Goal: Information Seeking & Learning: Check status

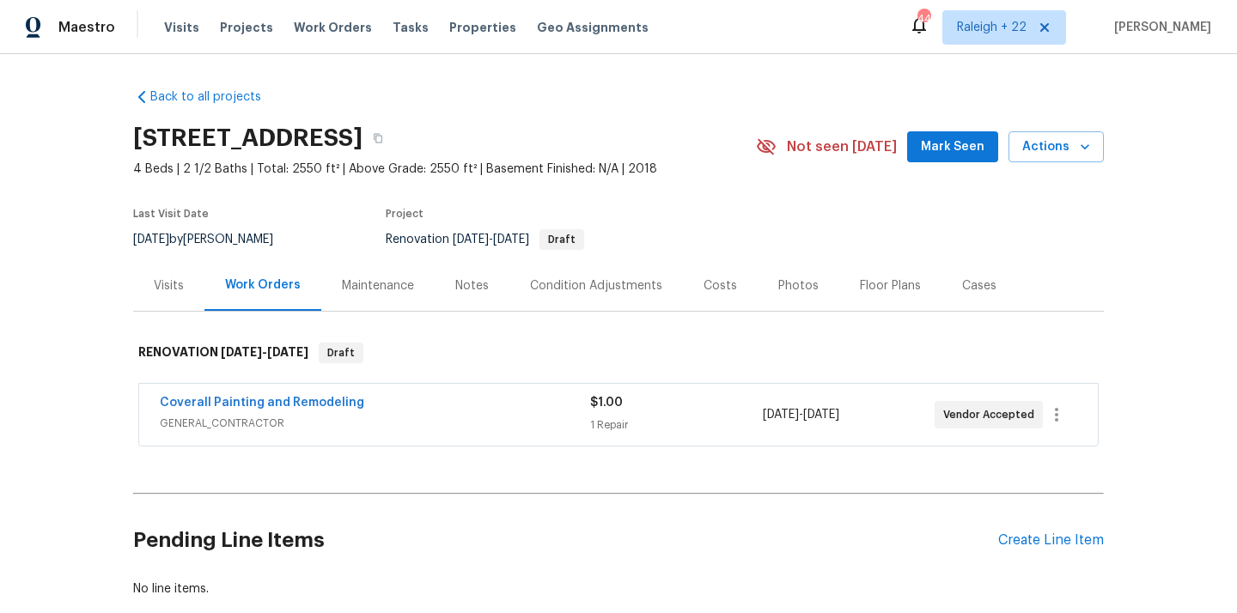
click at [259, 430] on span "GENERAL_CONTRACTOR" at bounding box center [375, 423] width 430 height 17
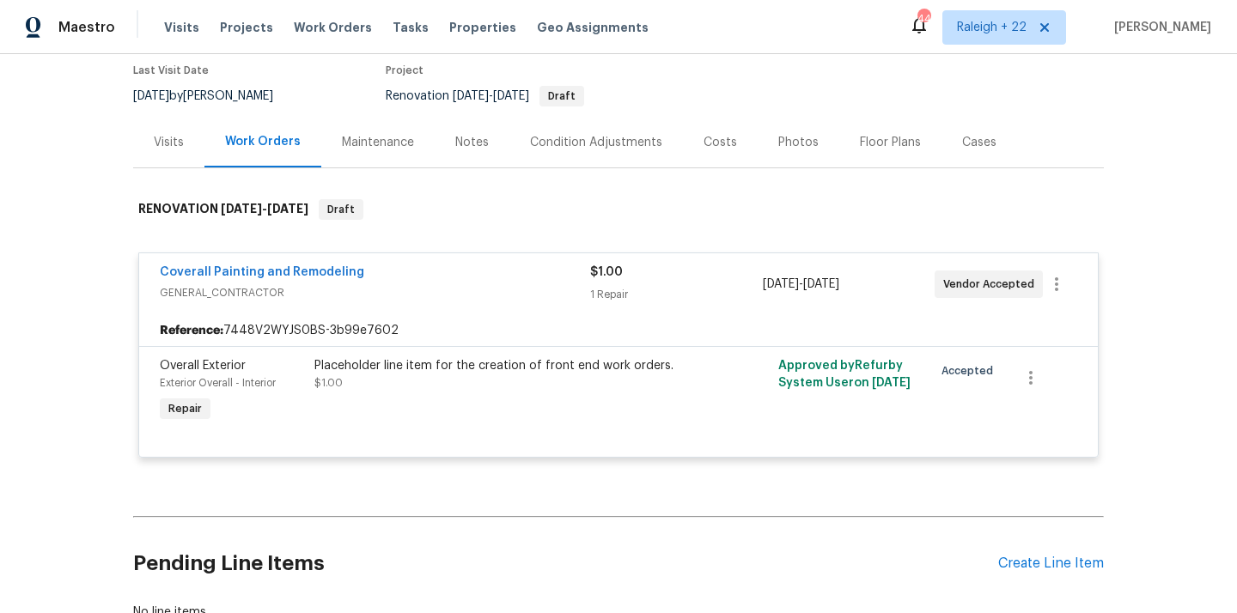
scroll to position [96, 0]
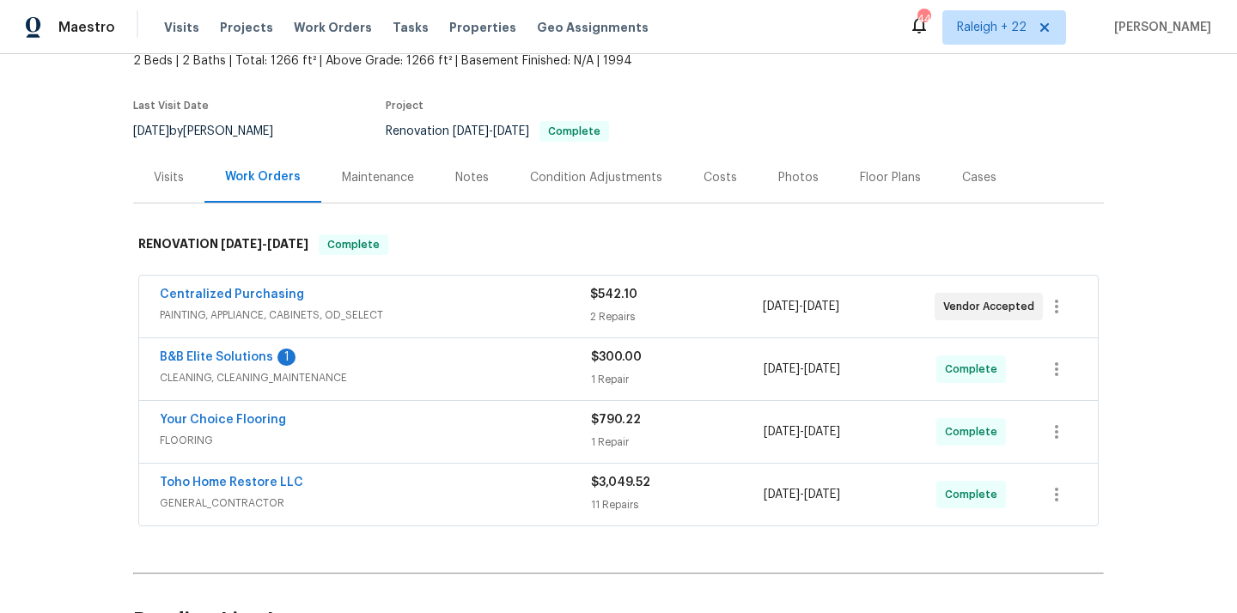
scroll to position [204, 0]
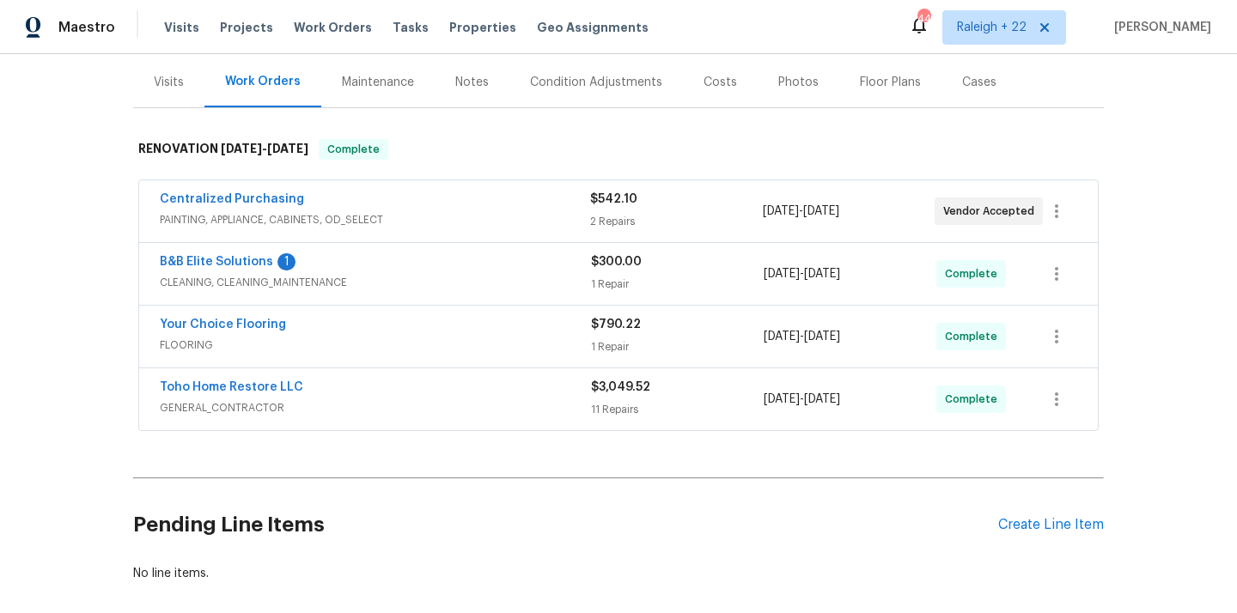
click at [327, 227] on span "PAINTING, APPLIANCE, CABINETS, OD_SELECT" at bounding box center [375, 219] width 430 height 17
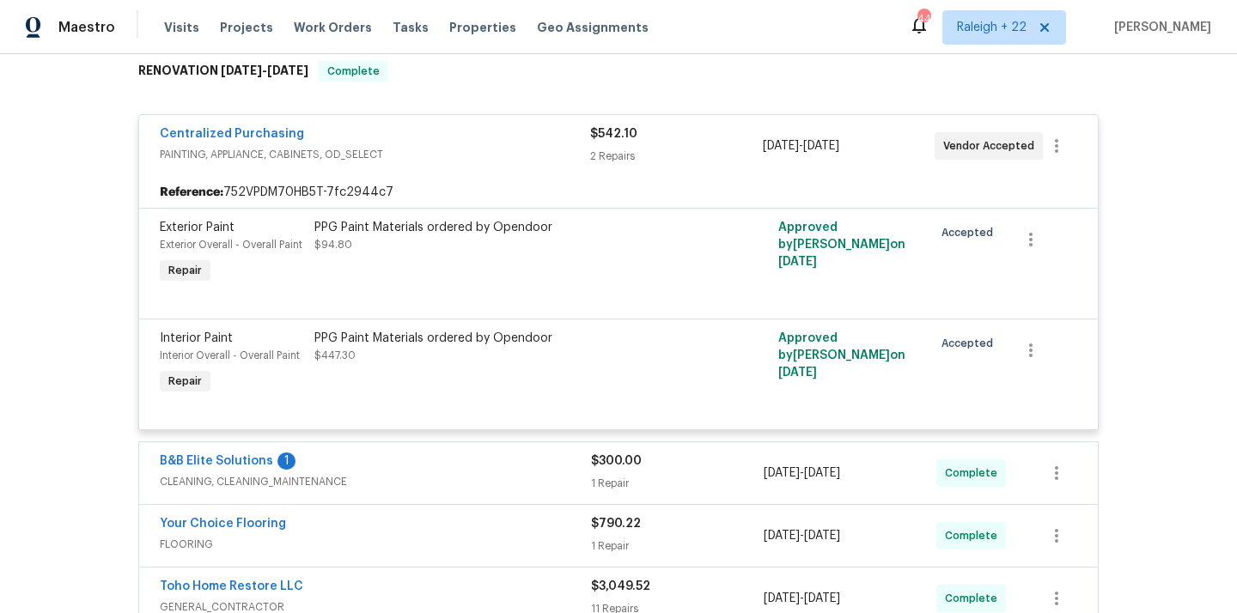
scroll to position [347, 0]
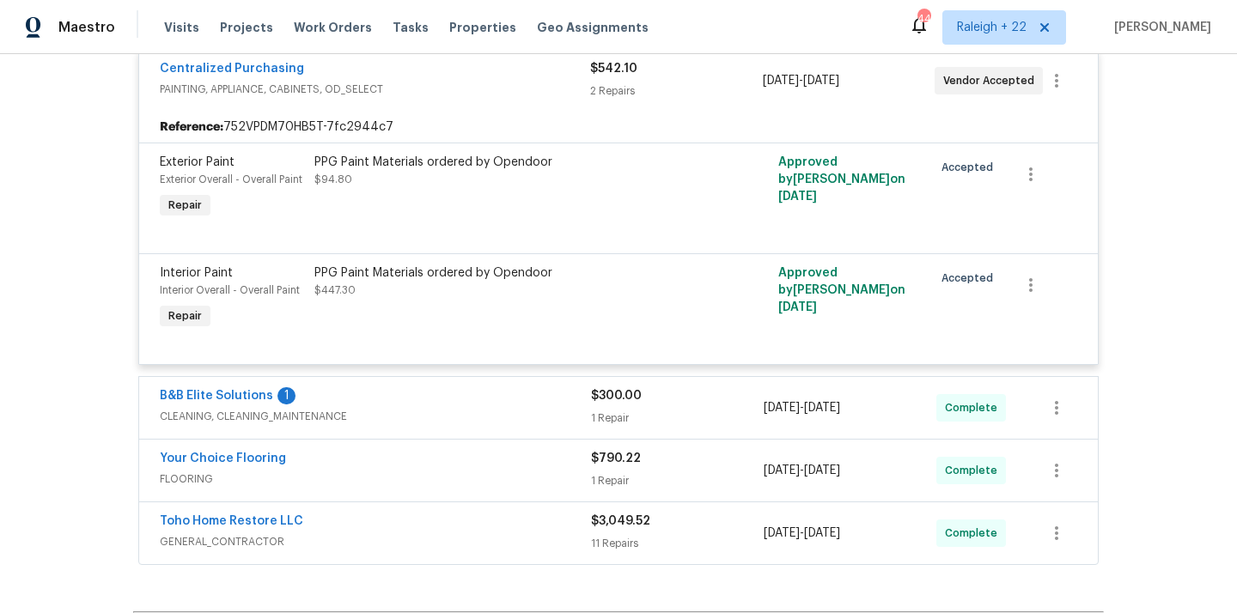
click at [235, 424] on span "CLEANING, CLEANING_MAINTENANCE" at bounding box center [375, 416] width 431 height 17
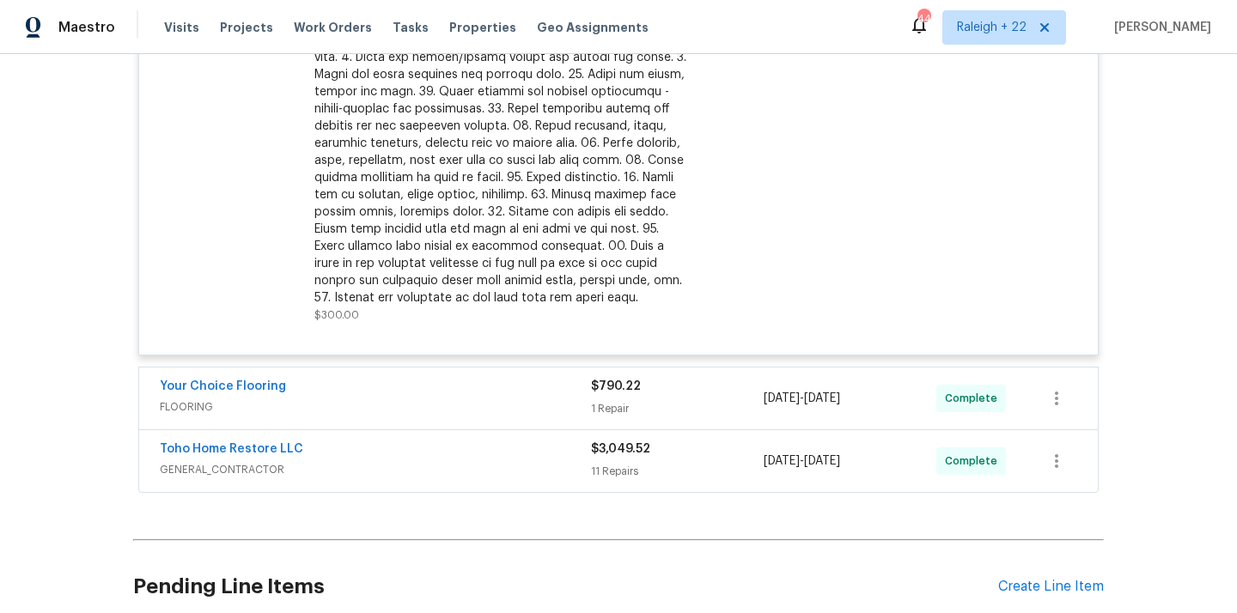
scroll to position [1032, 0]
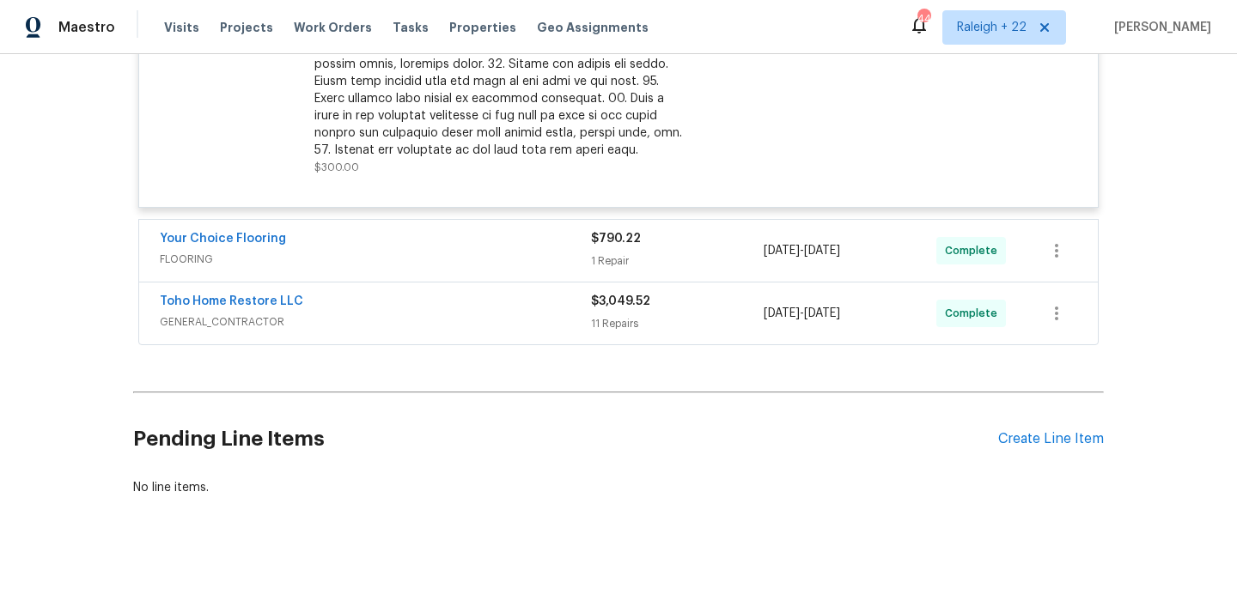
click at [205, 264] on span "FLOORING" at bounding box center [375, 259] width 431 height 17
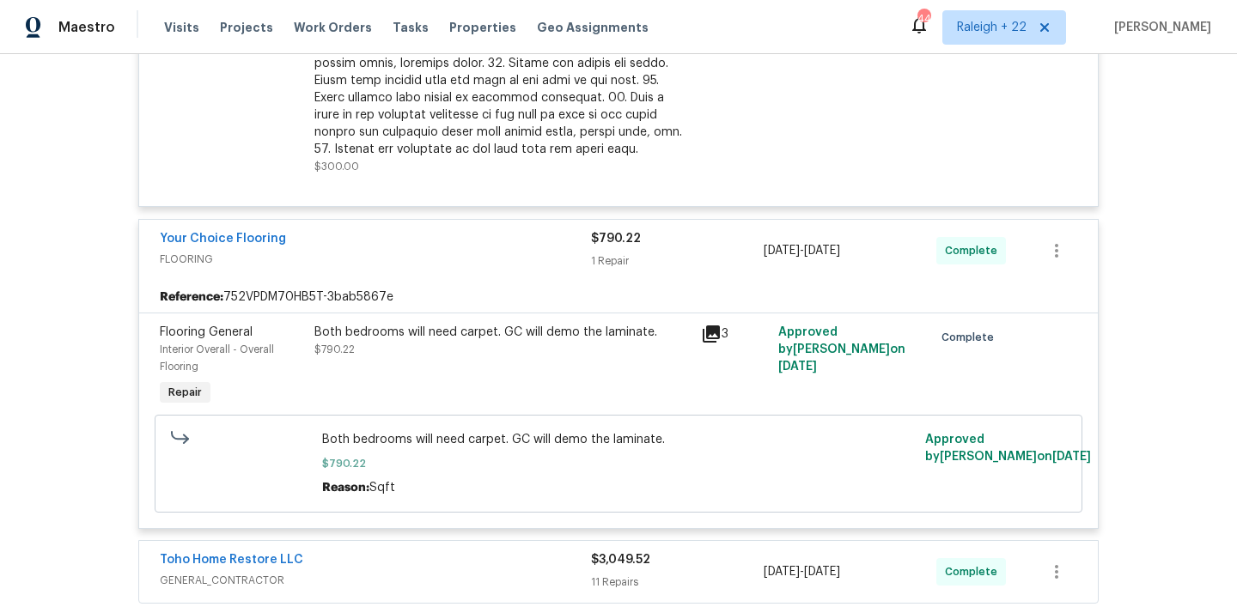
scroll to position [1255, 0]
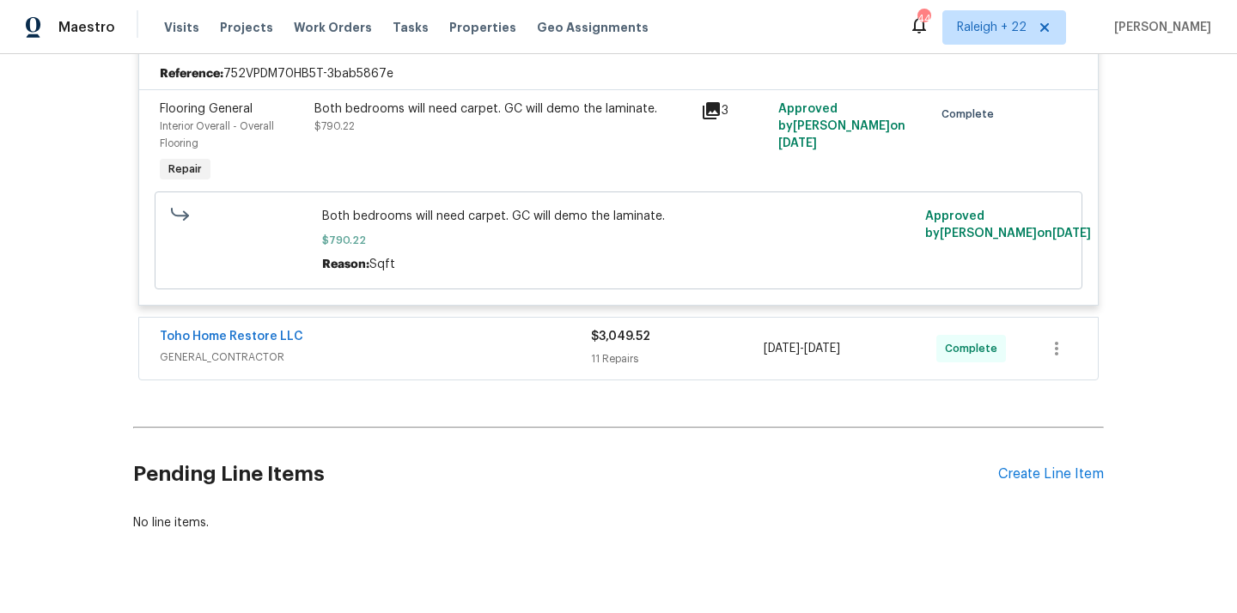
click at [251, 362] on span "GENERAL_CONTRACTOR" at bounding box center [375, 357] width 431 height 17
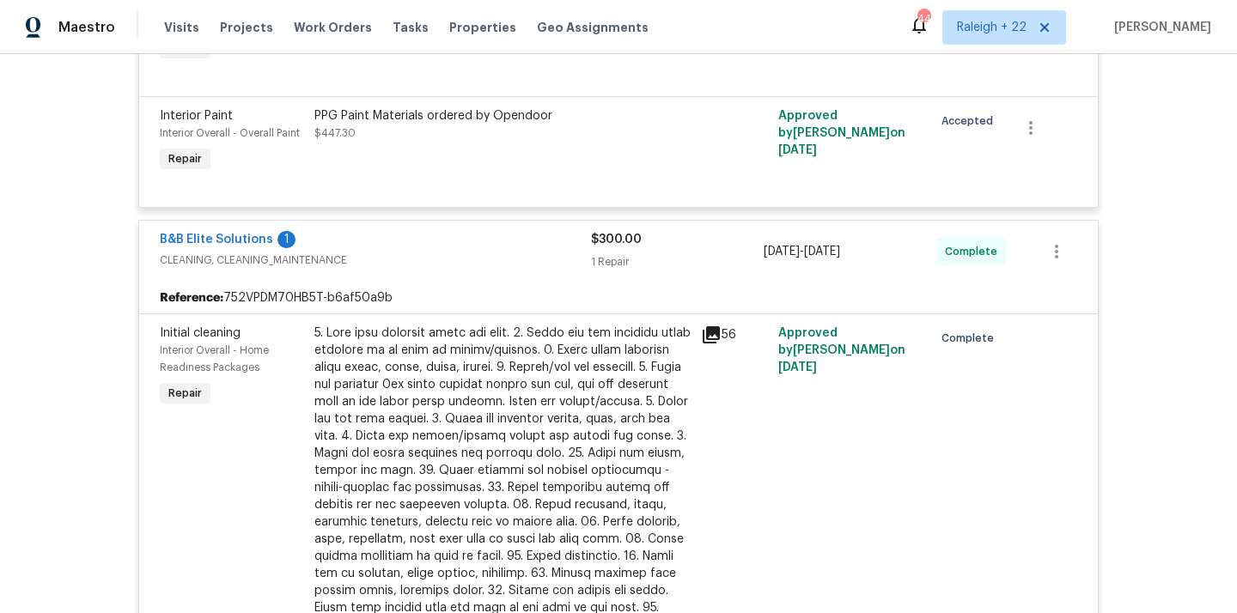
scroll to position [848, 0]
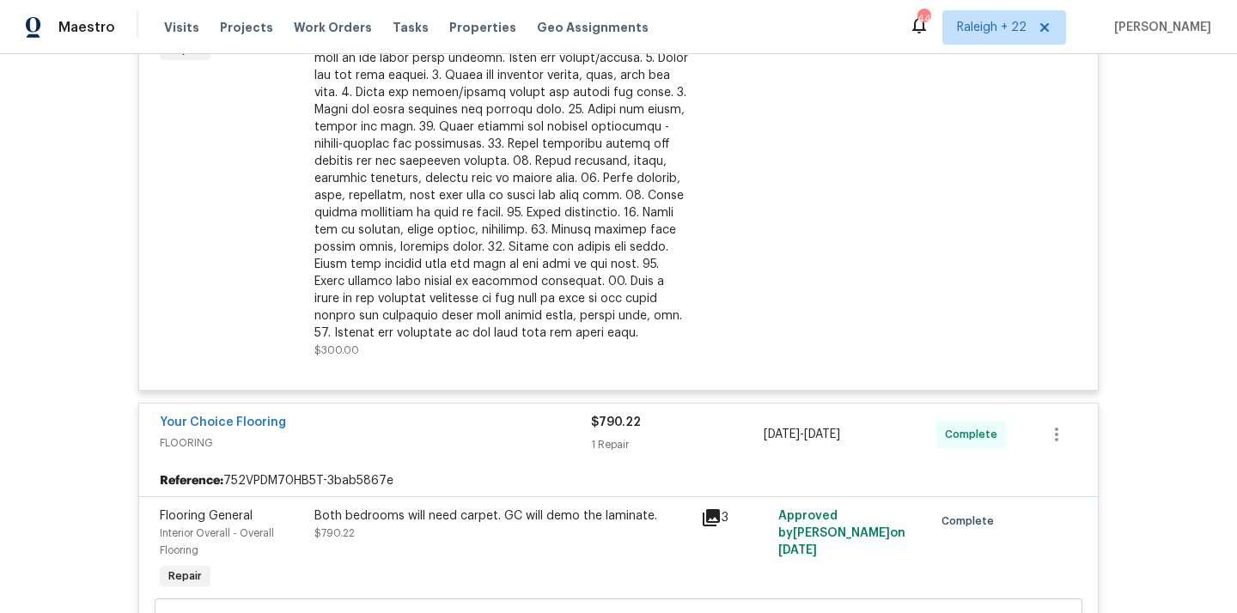
click at [651, 185] on div at bounding box center [502, 161] width 376 height 361
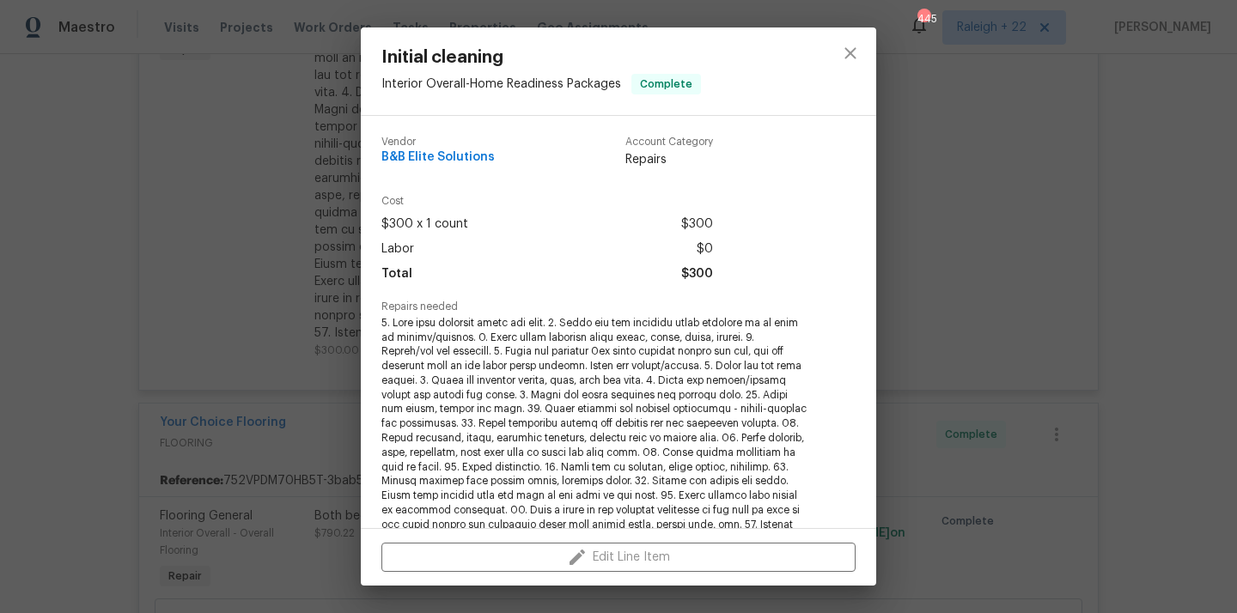
scroll to position [351, 0]
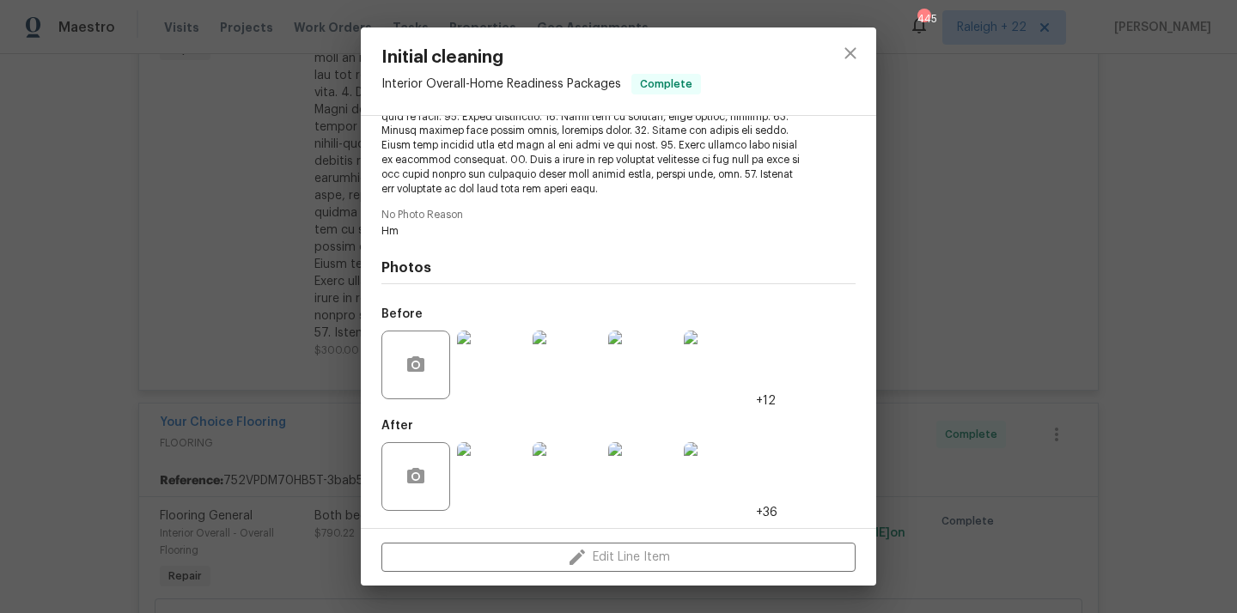
click at [489, 484] on img at bounding box center [491, 476] width 69 height 69
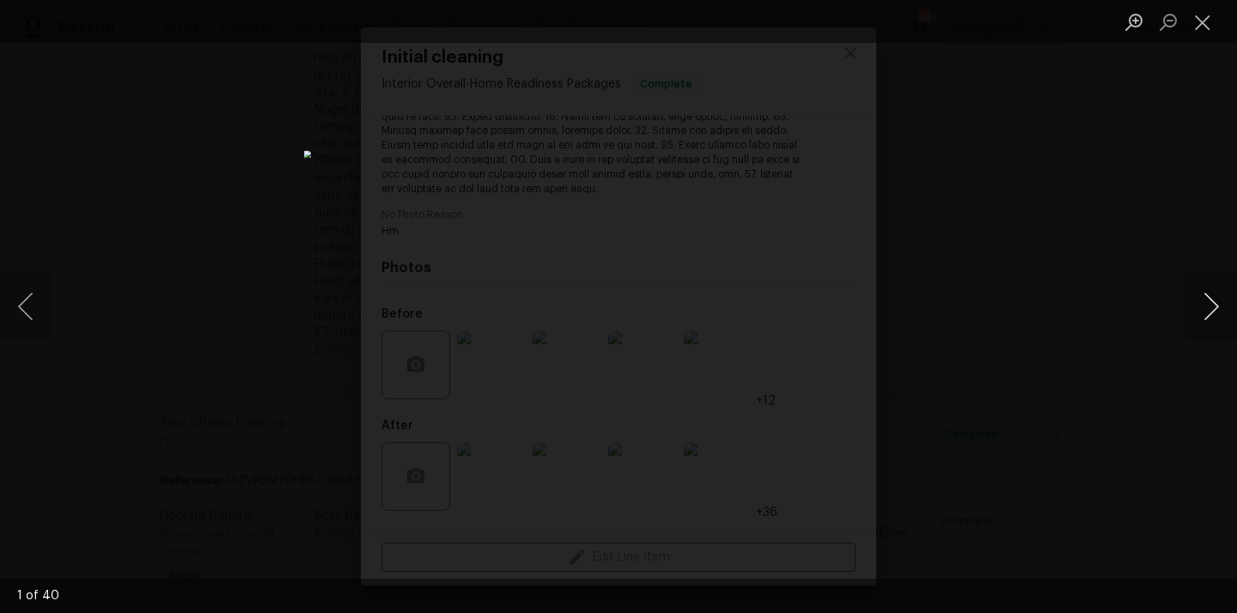
click at [1213, 301] on button "Next image" at bounding box center [1212, 306] width 52 height 69
click at [1207, 304] on button "Next image" at bounding box center [1212, 306] width 52 height 69
click at [1207, 308] on button "Next image" at bounding box center [1212, 306] width 52 height 69
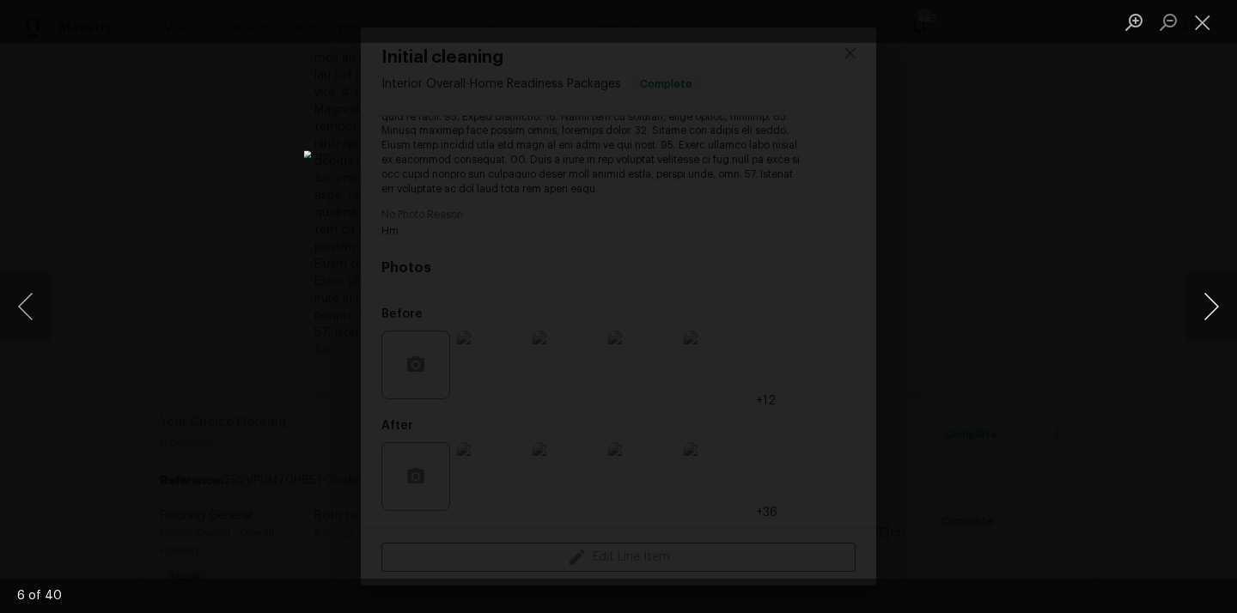
click at [1207, 308] on button "Next image" at bounding box center [1212, 306] width 52 height 69
click at [1207, 306] on button "Next image" at bounding box center [1212, 306] width 52 height 69
click at [1206, 306] on button "Next image" at bounding box center [1212, 306] width 52 height 69
click at [1207, 27] on button "Close lightbox" at bounding box center [1203, 22] width 34 height 30
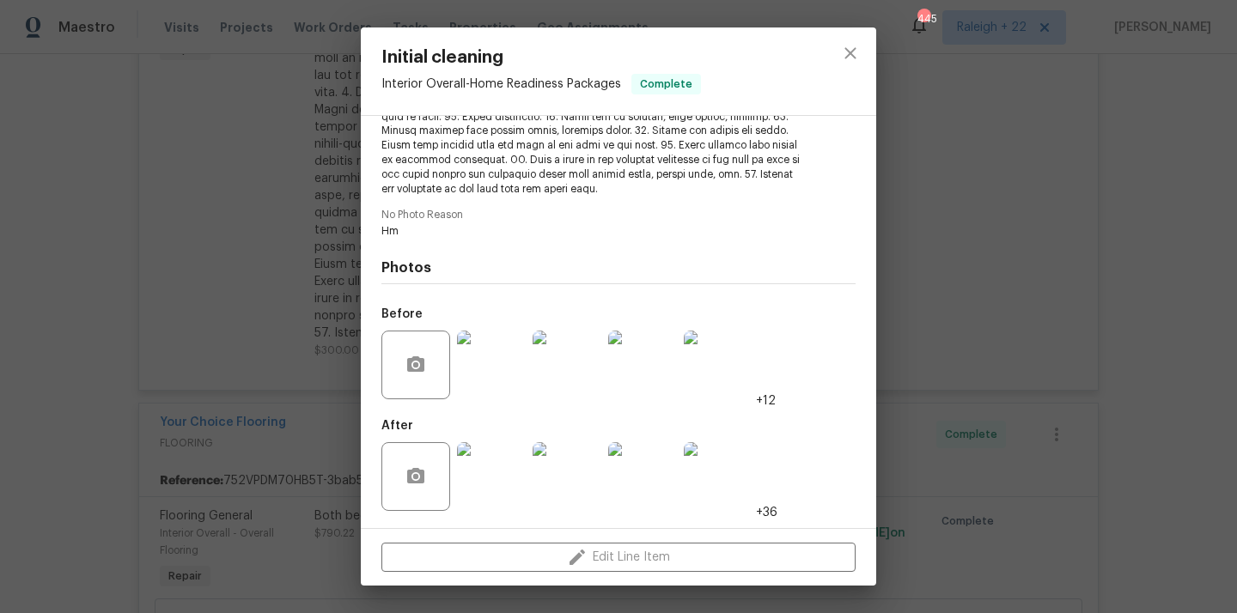
scroll to position [1466, 0]
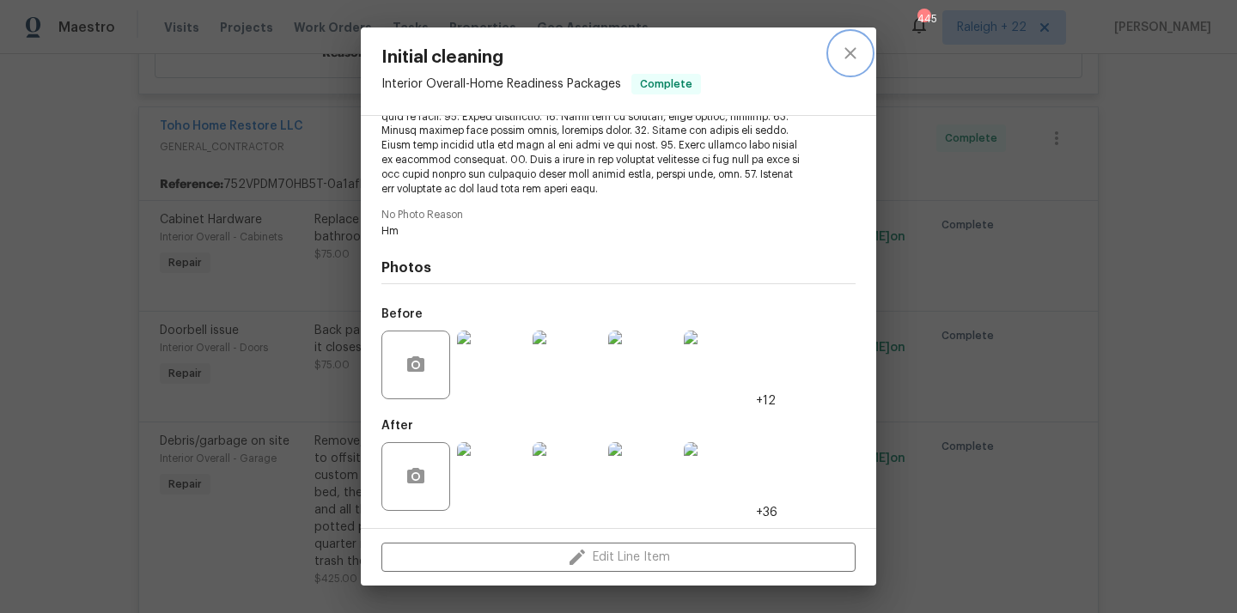
click at [849, 62] on icon "close" at bounding box center [850, 53] width 21 height 21
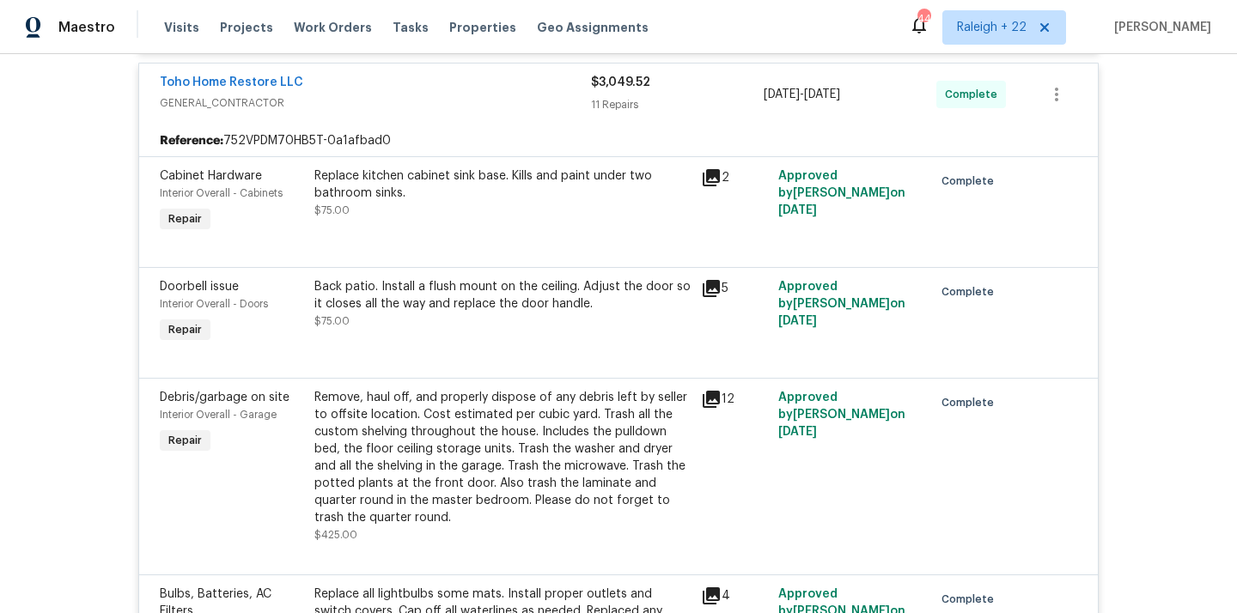
scroll to position [1523, 0]
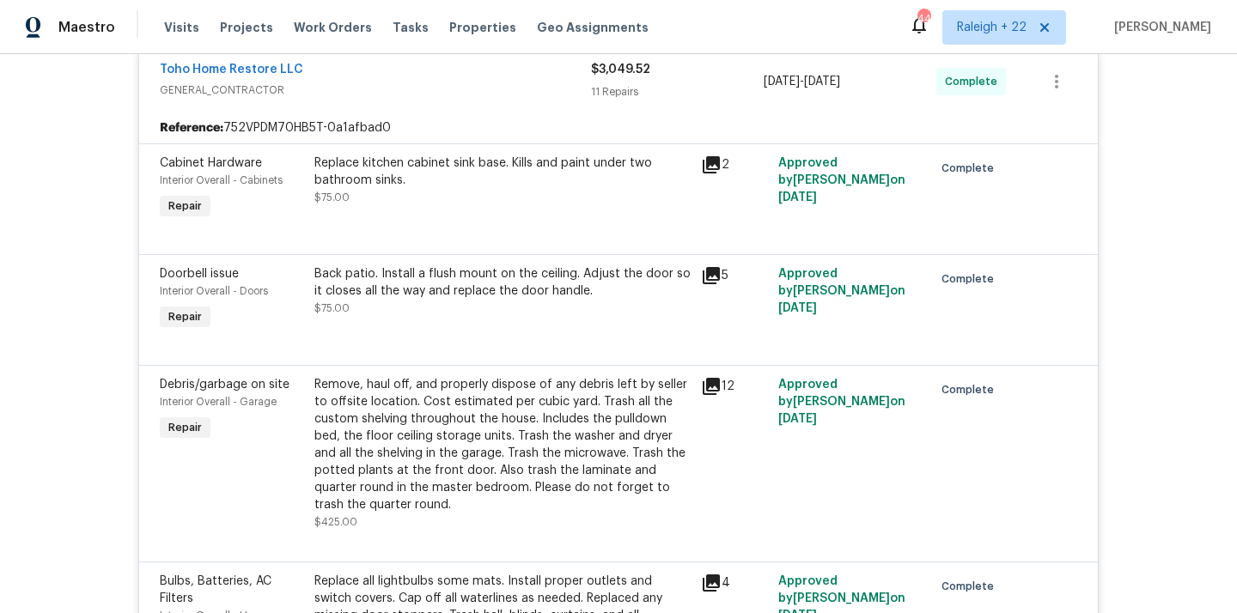
click at [586, 286] on div "Back patio. Install a flush mount on the ceiling. Adjust the door so it closes …" at bounding box center [502, 282] width 376 height 34
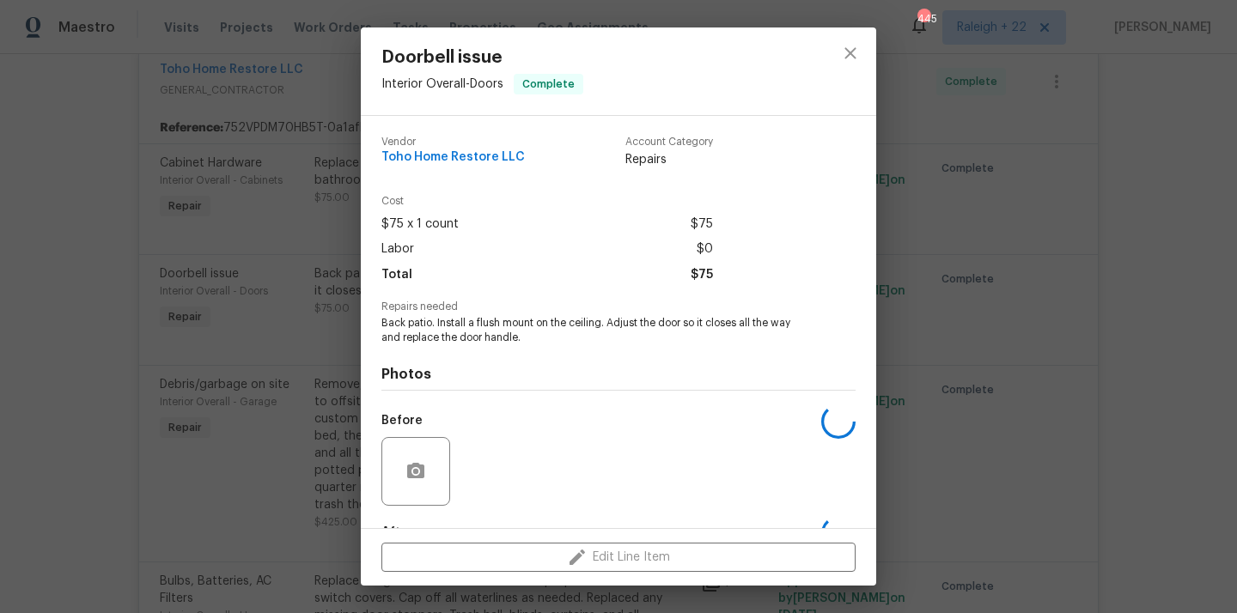
scroll to position [107, 0]
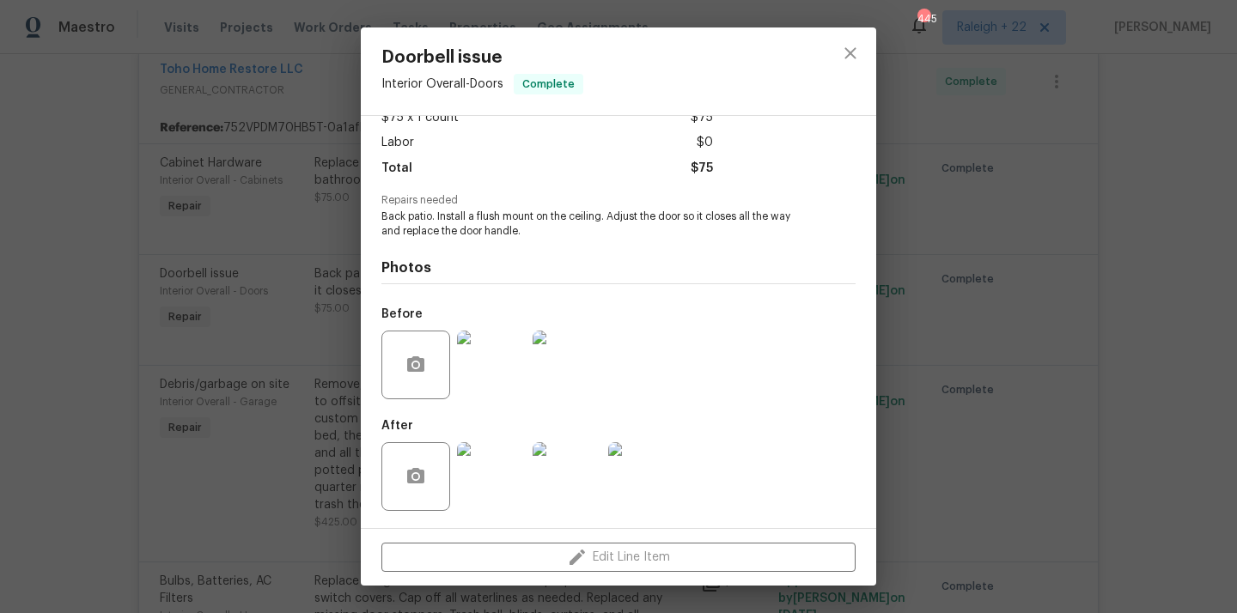
click at [657, 488] on img at bounding box center [642, 476] width 69 height 69
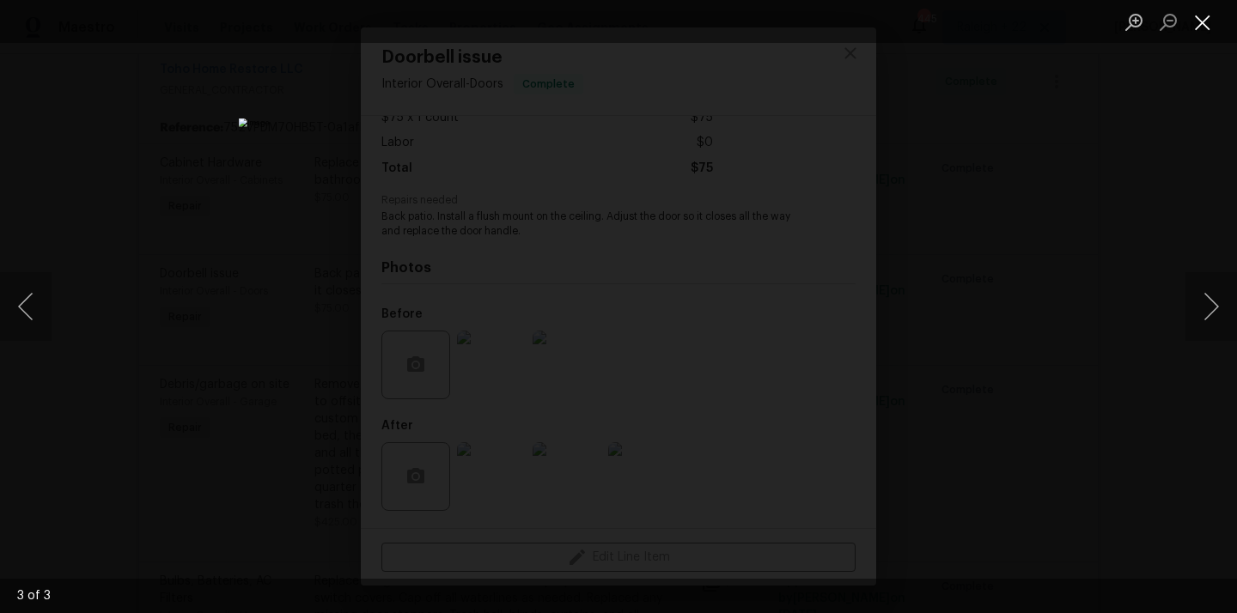
click at [1190, 23] on button "Close lightbox" at bounding box center [1203, 22] width 34 height 30
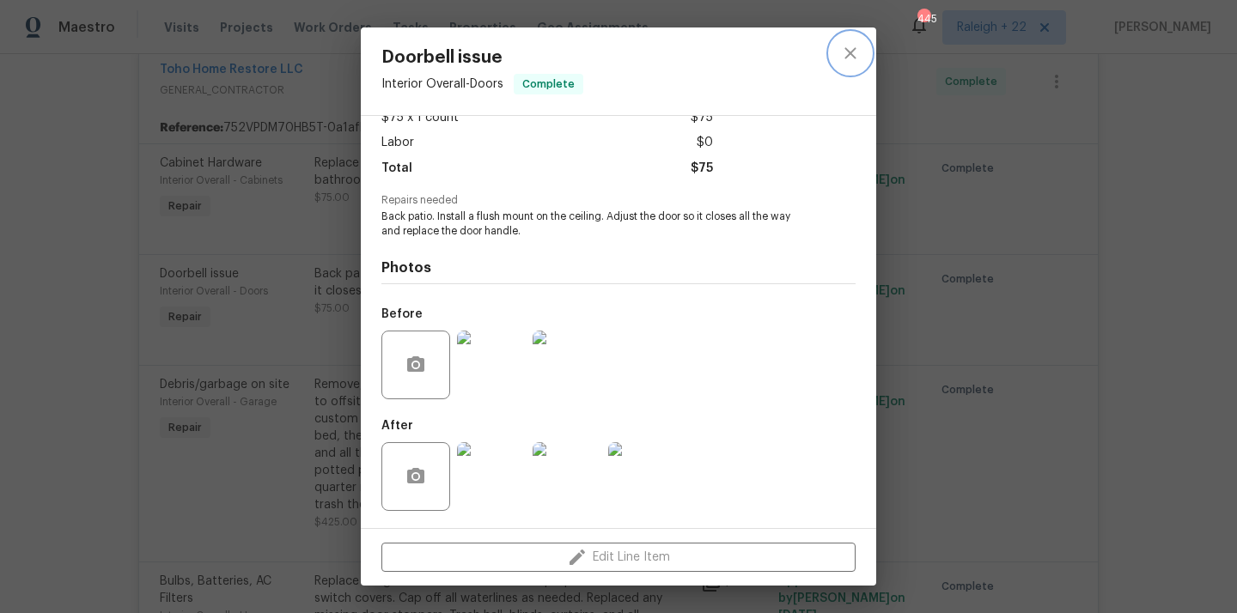
click at [845, 56] on icon "close" at bounding box center [850, 53] width 21 height 21
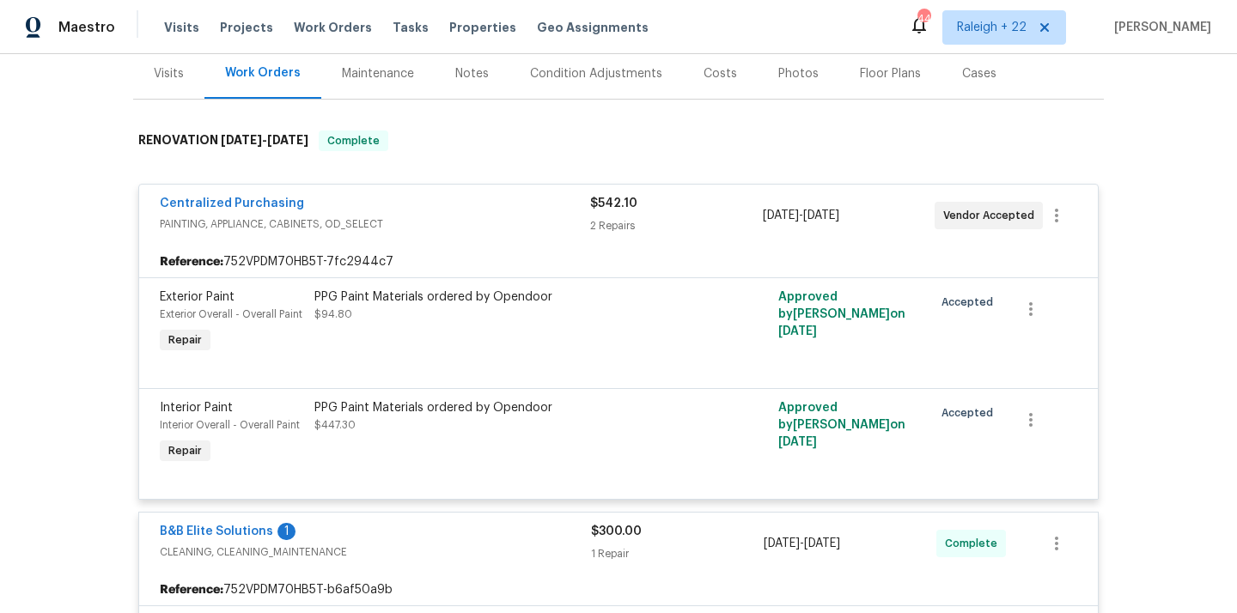
scroll to position [0, 0]
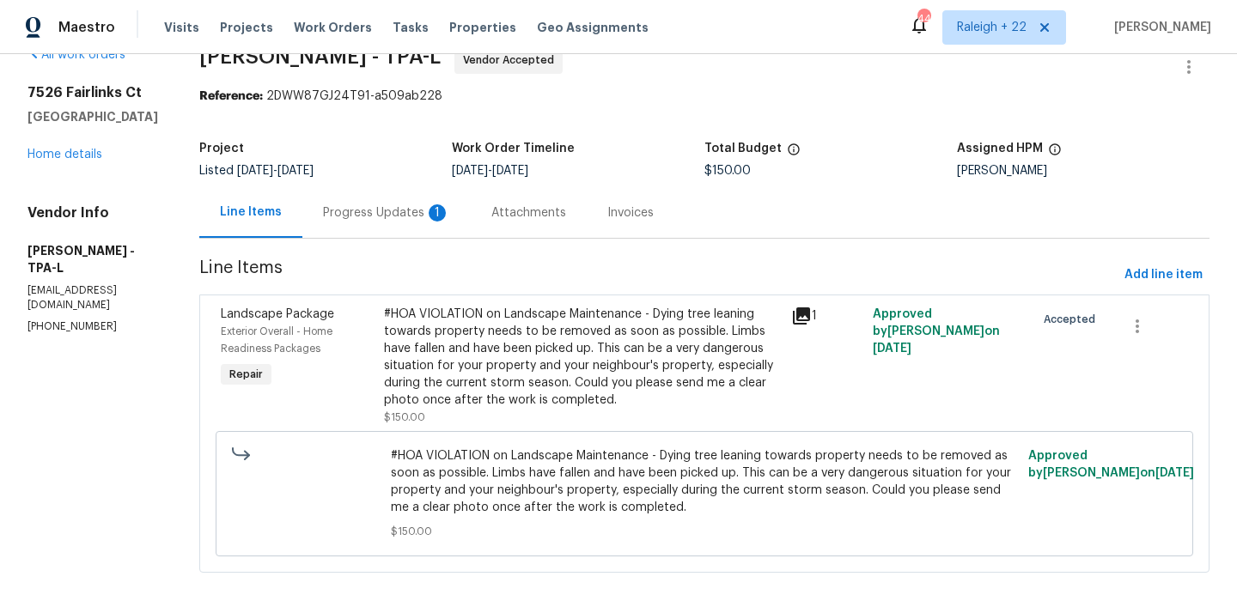
scroll to position [43, 0]
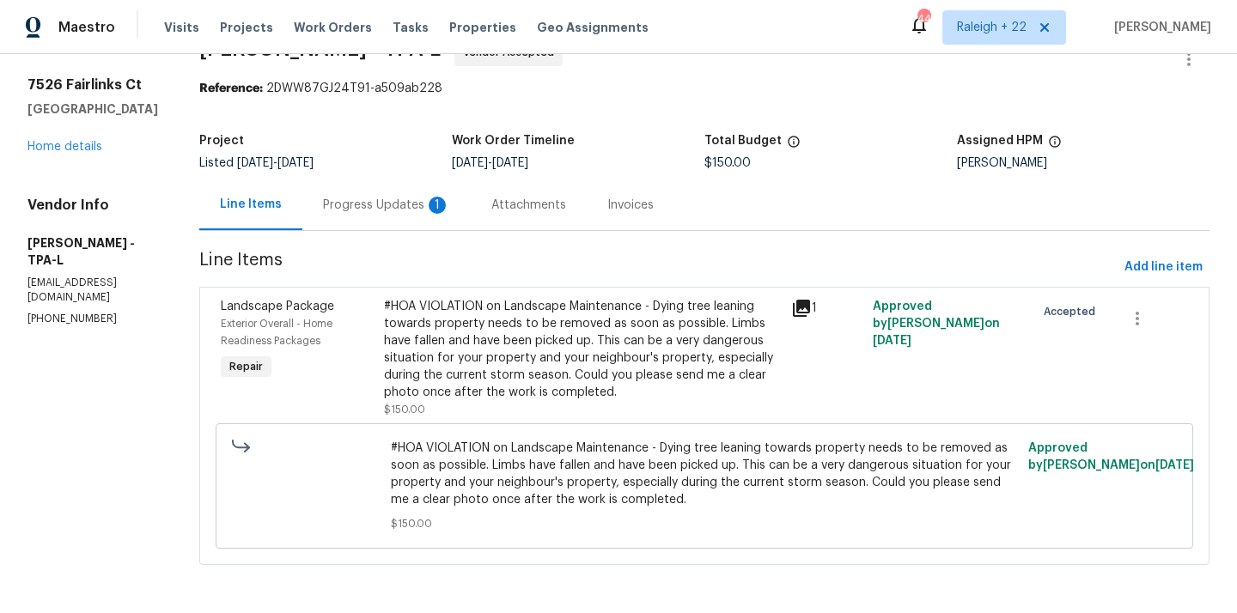
click at [405, 207] on div "Progress Updates 1" at bounding box center [386, 205] width 127 height 17
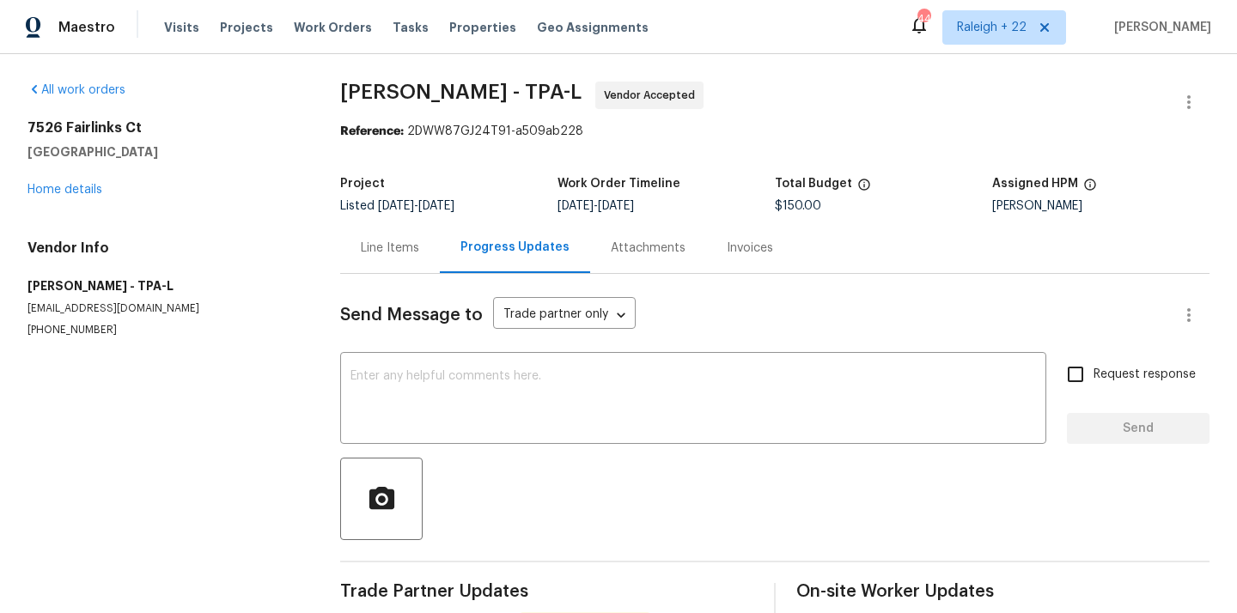
click at [408, 253] on div "Line Items" at bounding box center [390, 248] width 58 height 17
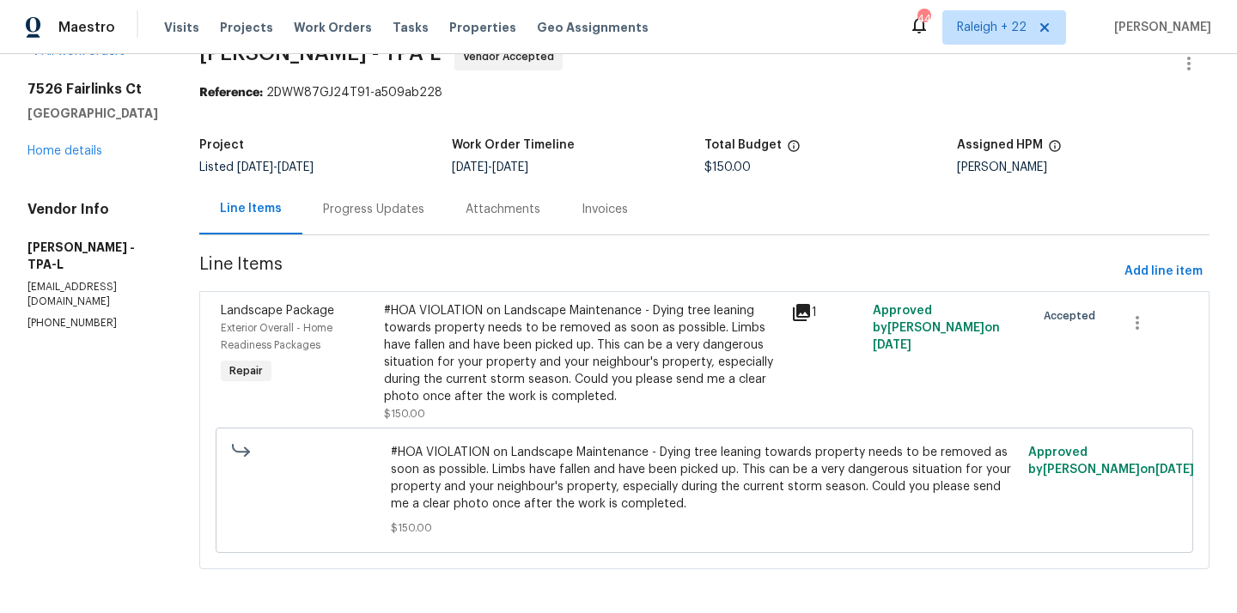
scroll to position [8, 0]
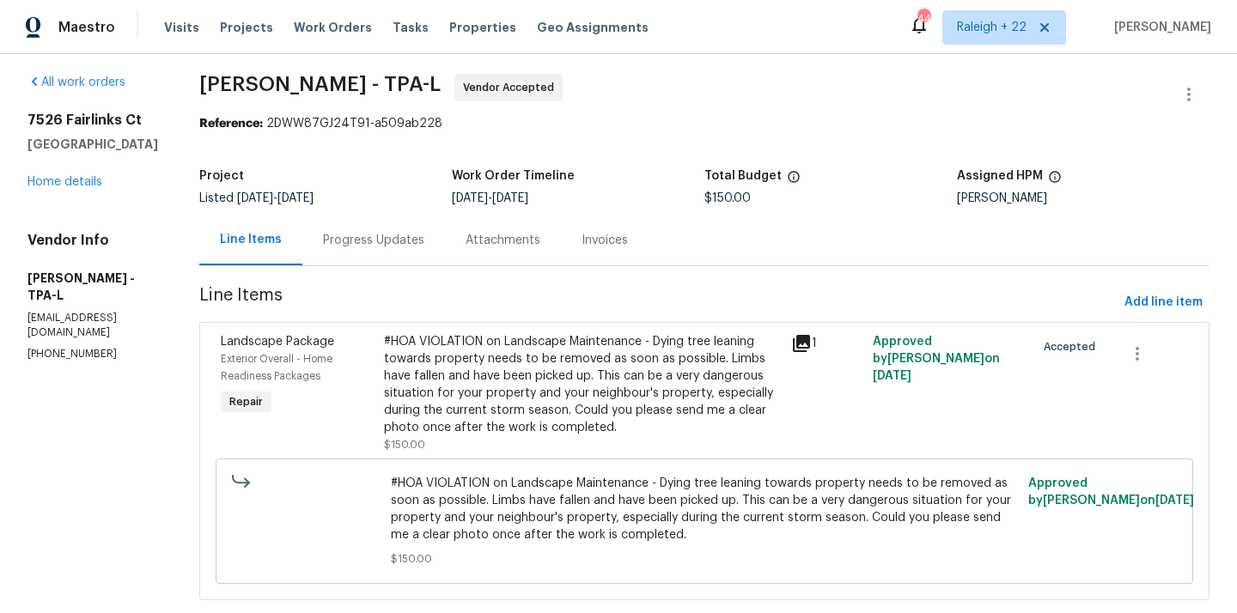
click at [413, 241] on div "Progress Updates" at bounding box center [373, 240] width 101 height 17
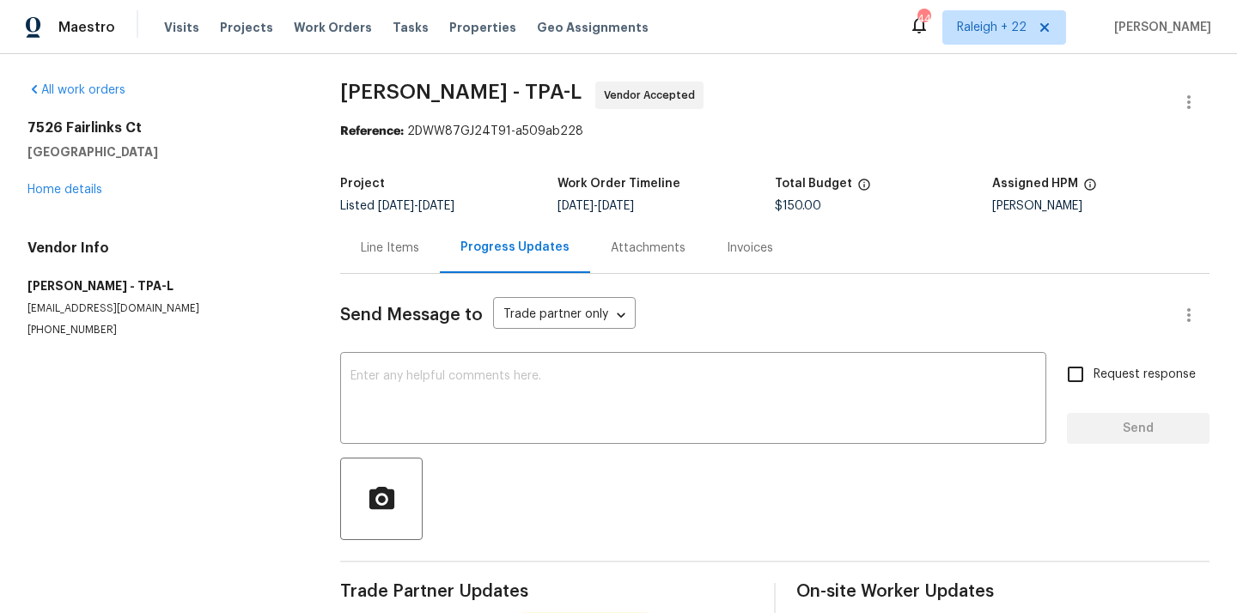
click at [393, 250] on div "Line Items" at bounding box center [390, 248] width 58 height 17
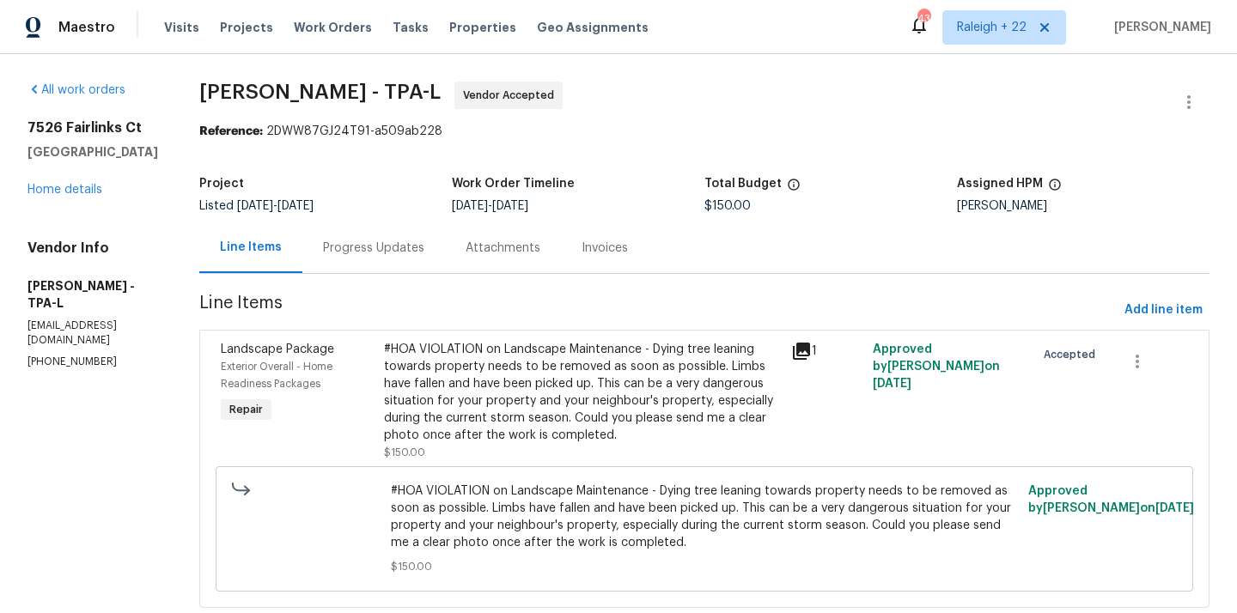
scroll to position [43, 0]
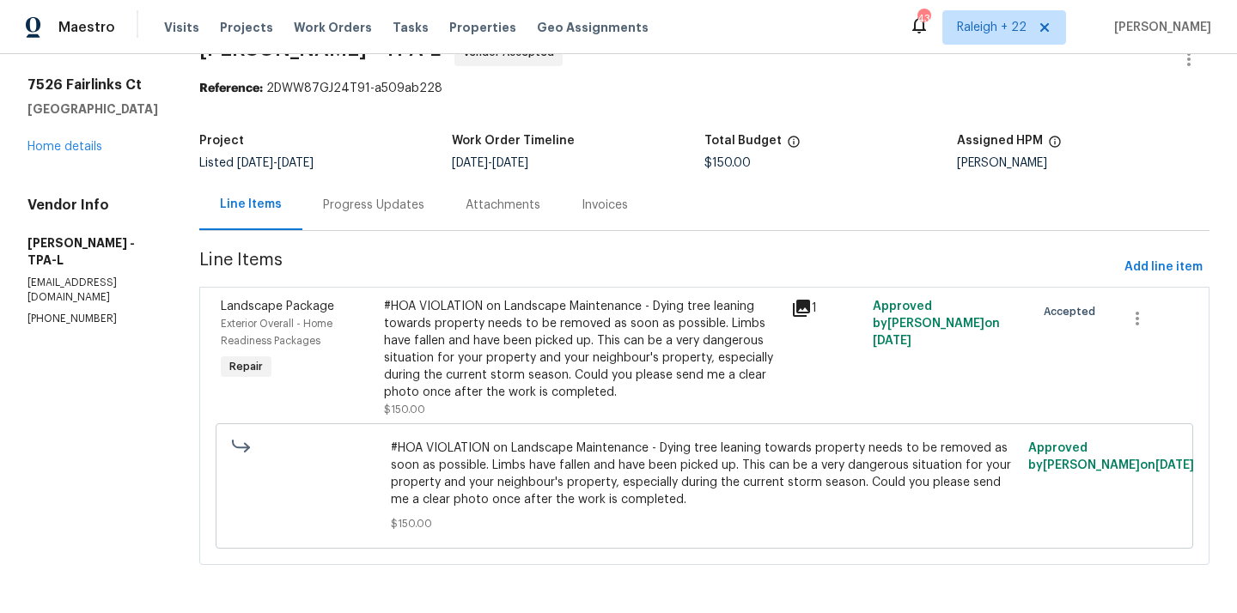
click at [530, 308] on div "#HOA VIOLATION on Landscape Maintenance - Dying tree leaning towards property n…" at bounding box center [582, 349] width 397 height 103
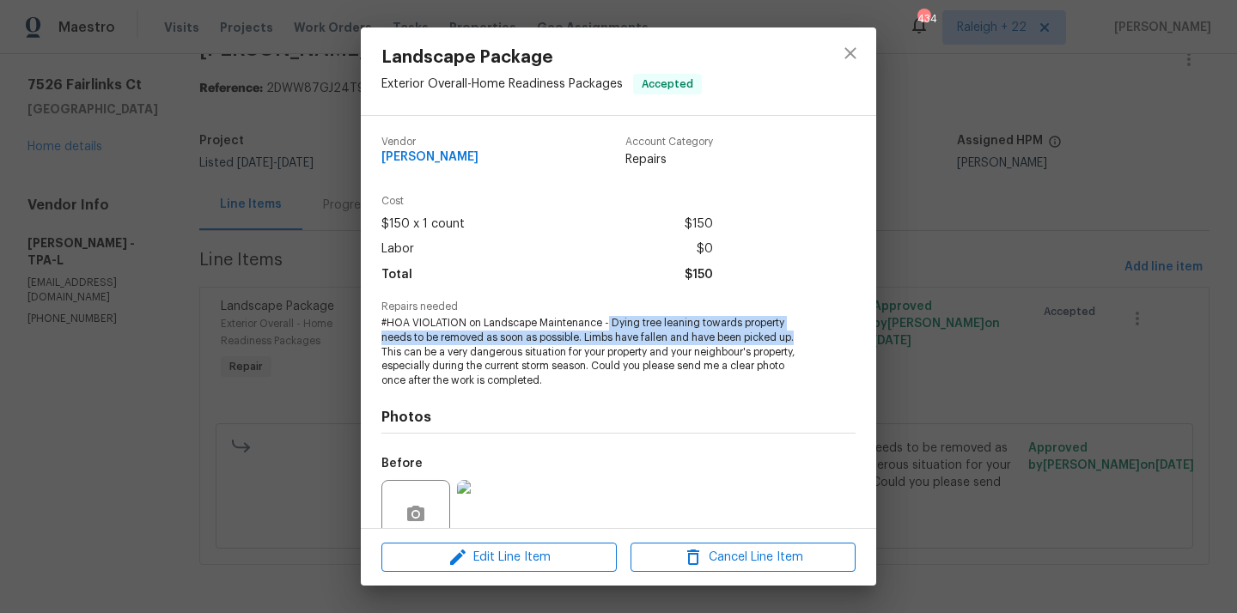
drag, startPoint x: 608, startPoint y: 322, endPoint x: 798, endPoint y: 337, distance: 190.4
click at [798, 337] on span "#HOA VIOLATION on Landscape Maintenance - Dying tree leaning towards property n…" at bounding box center [594, 352] width 427 height 72
copy span "Dying tree leaning towards property needs to be removed as soon as possible. Li…"
click at [845, 65] on button "close" at bounding box center [850, 53] width 41 height 41
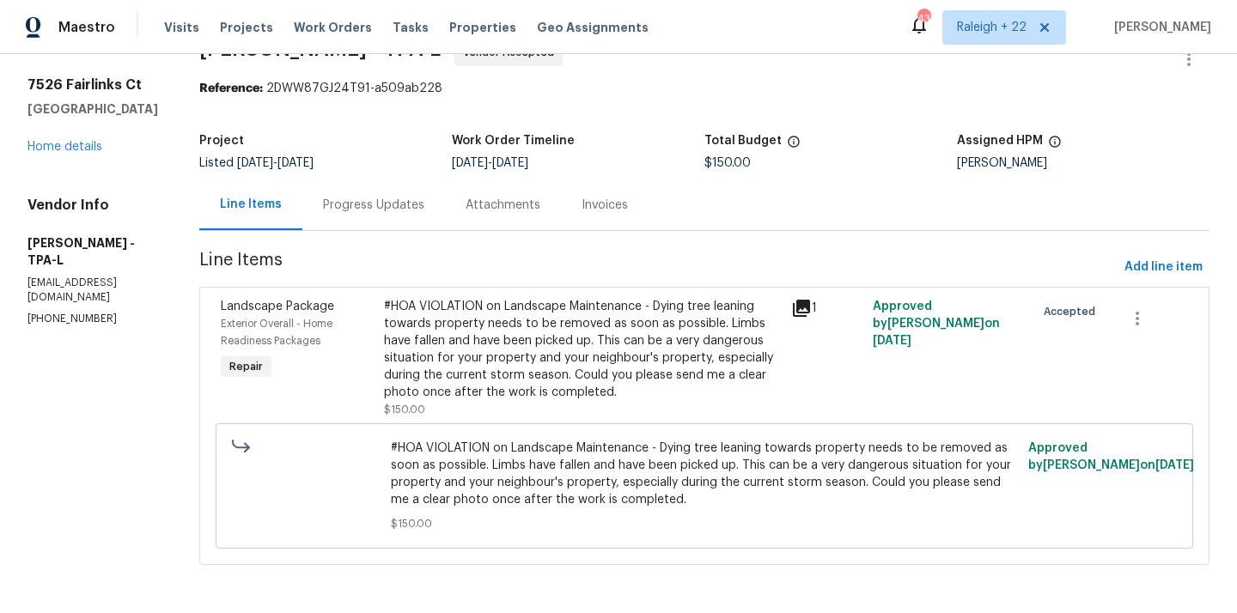
click at [424, 204] on div "Progress Updates" at bounding box center [373, 205] width 101 height 17
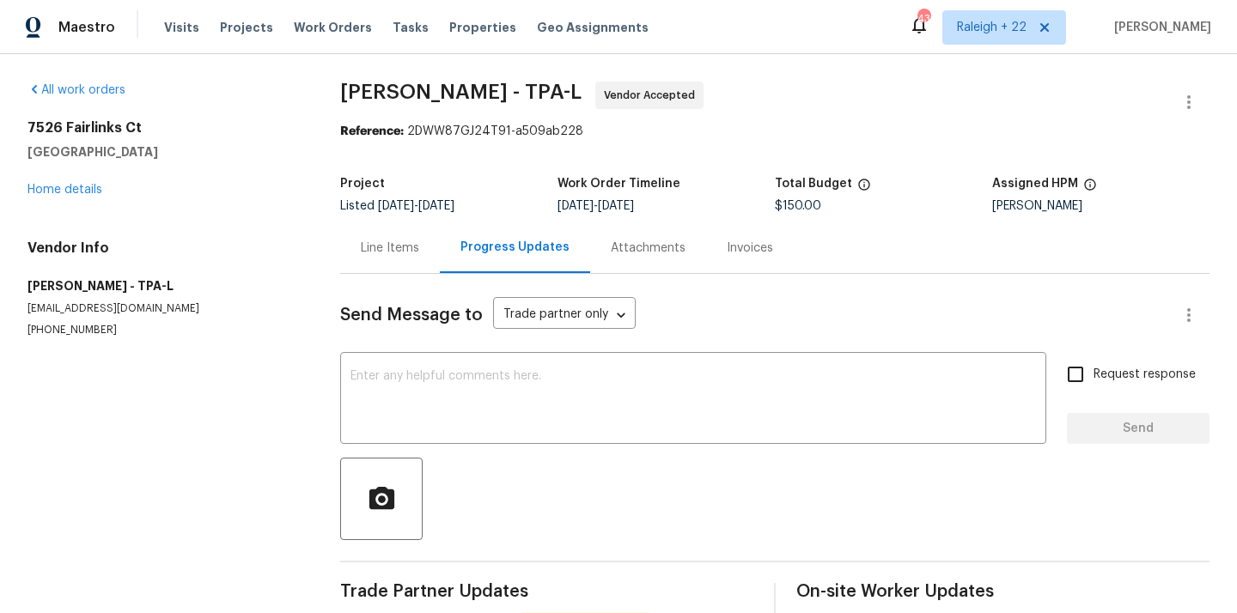
click at [376, 255] on div "Line Items" at bounding box center [390, 248] width 58 height 17
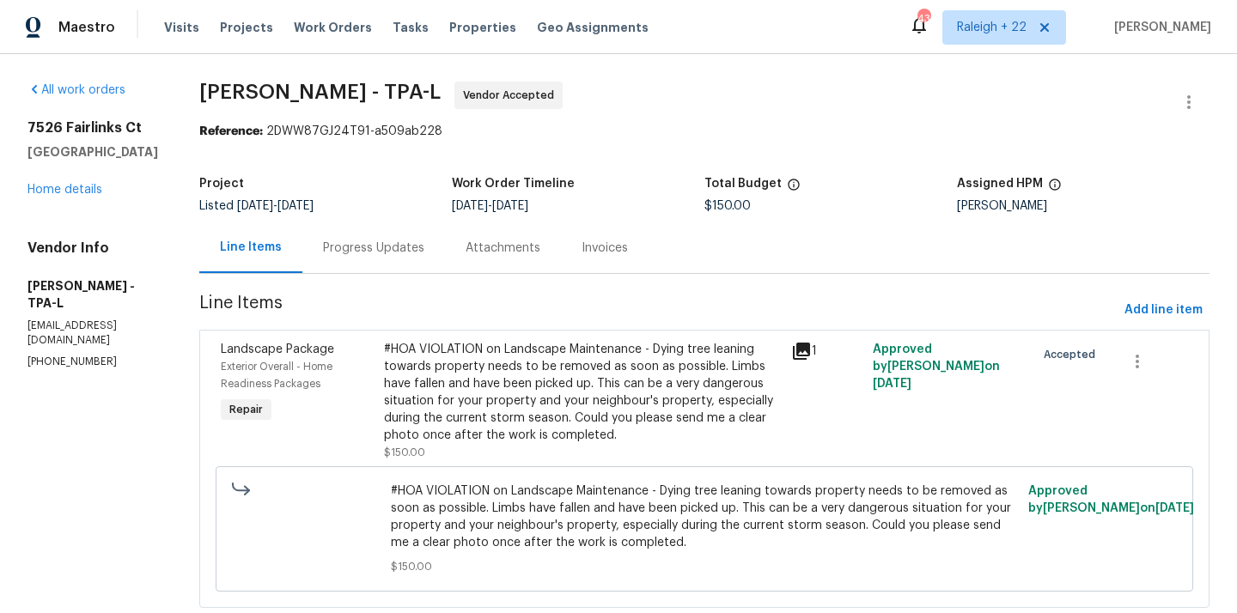
click at [463, 381] on div "#HOA VIOLATION on Landscape Maintenance - Dying tree leaning towards property n…" at bounding box center [582, 392] width 397 height 103
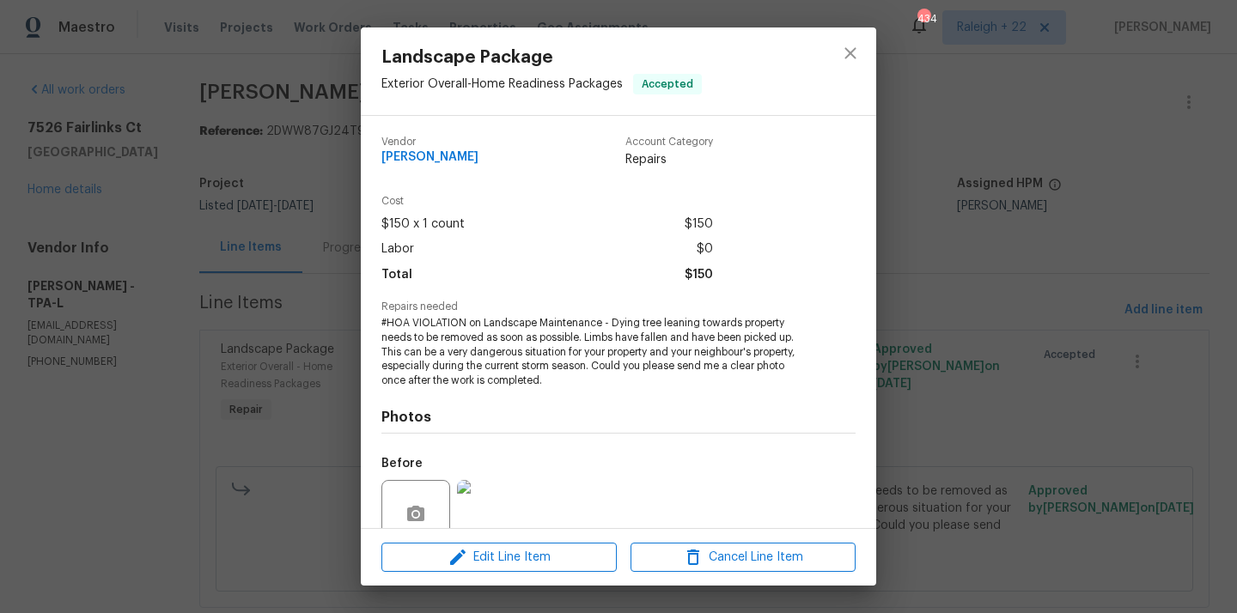
scroll to position [149, 0]
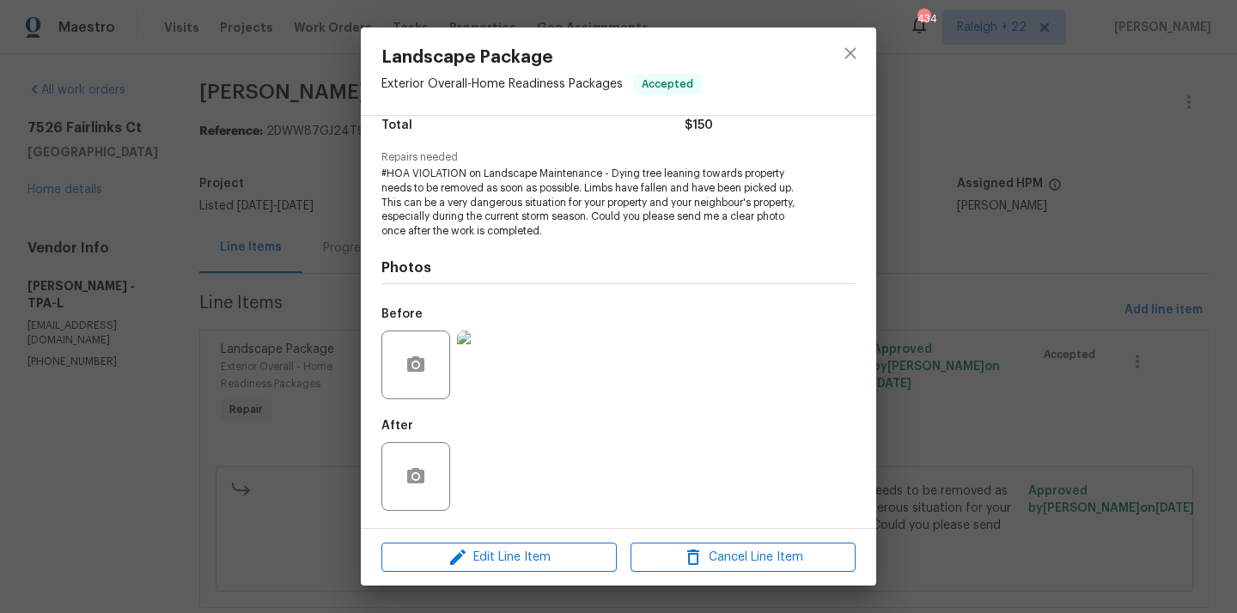
click at [500, 381] on img at bounding box center [491, 365] width 69 height 69
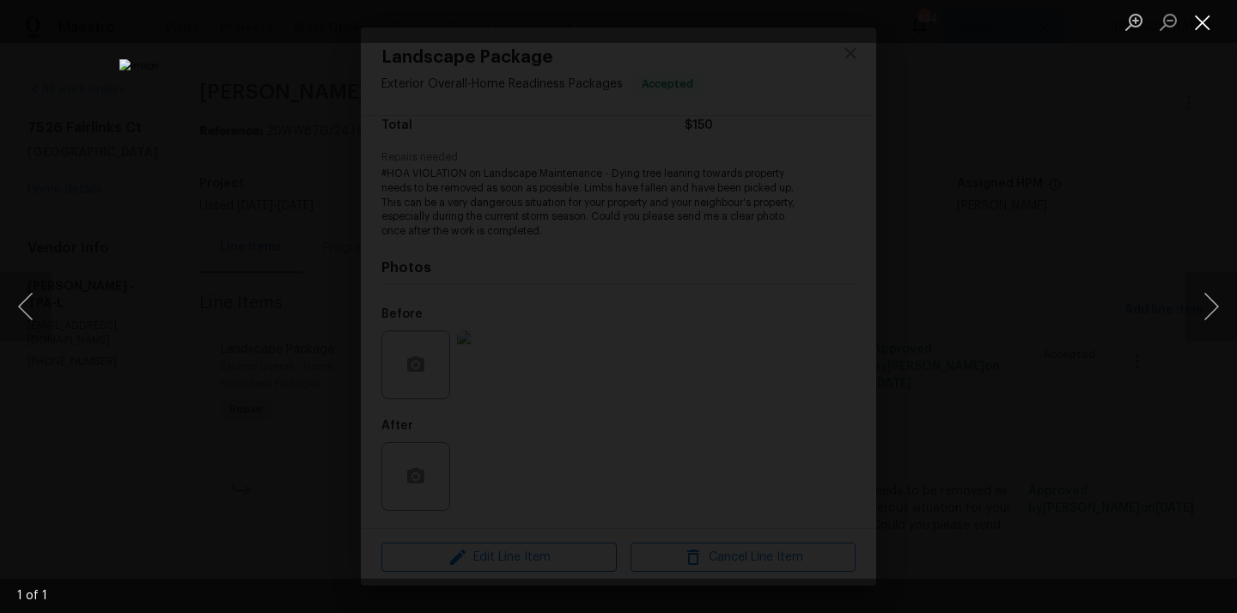
click at [1198, 33] on button "Close lightbox" at bounding box center [1203, 22] width 34 height 30
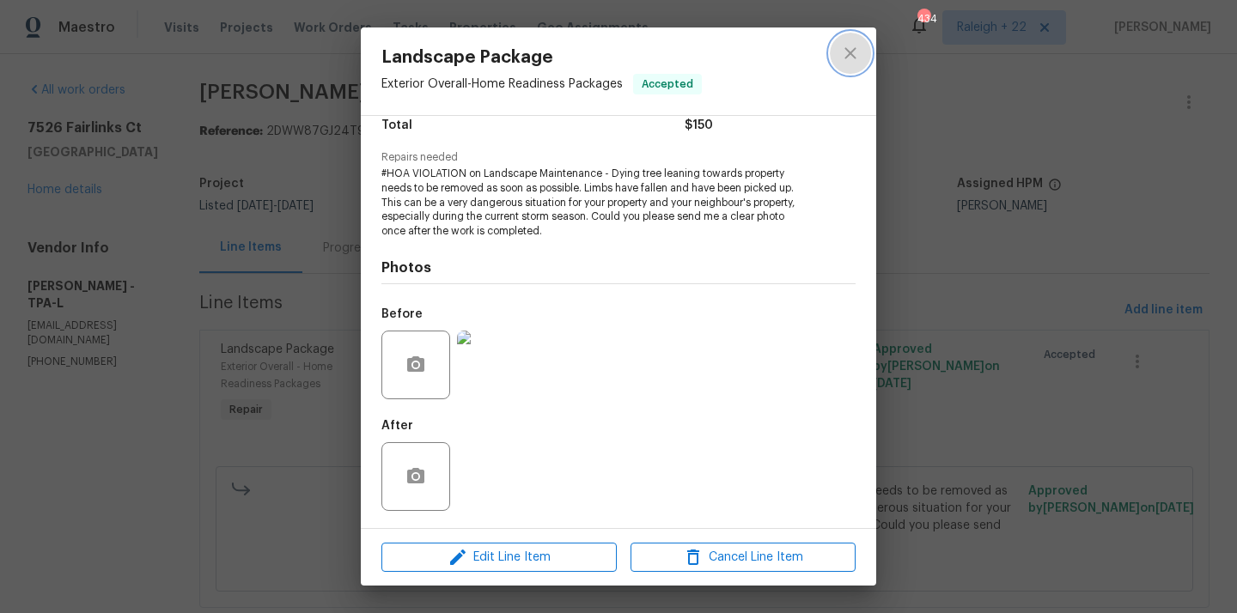
click at [858, 58] on icon "close" at bounding box center [850, 53] width 21 height 21
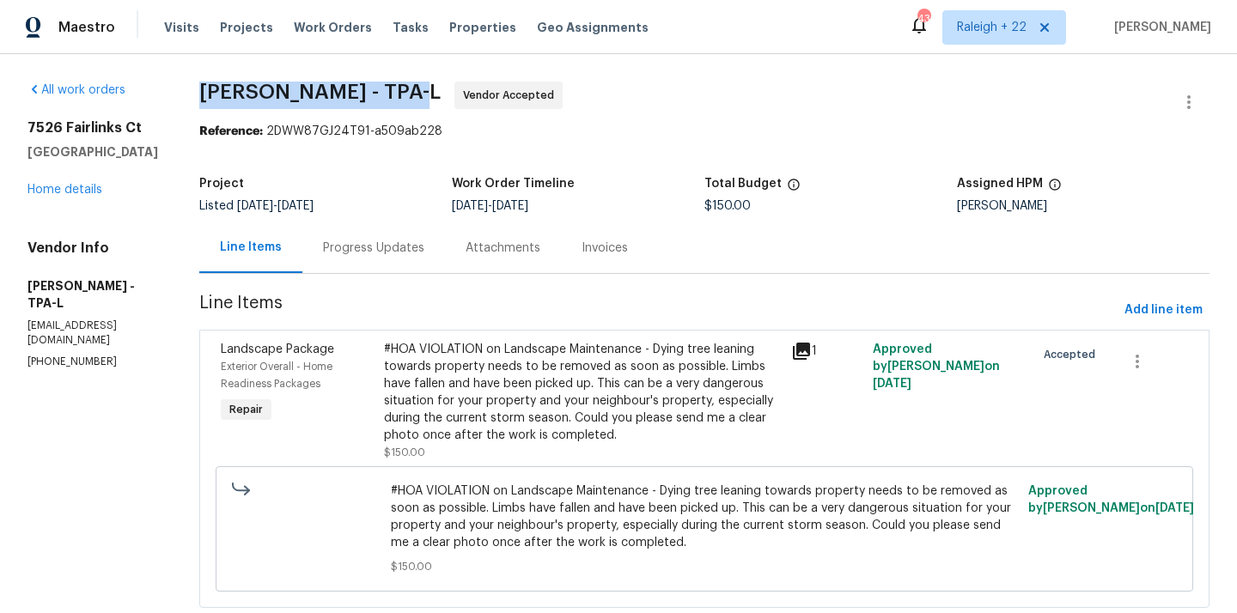
drag, startPoint x: 238, startPoint y: 93, endPoint x: 445, endPoint y: 89, distance: 207.1
click at [441, 89] on span "Wendy Martin - TPA-L" at bounding box center [319, 92] width 241 height 21
copy span "Wendy Martin - TPA-L"
click at [631, 125] on div "Reference: 2DWW87GJ24T91-a509ab228" at bounding box center [704, 131] width 1010 height 17
click at [424, 245] on div "Progress Updates" at bounding box center [373, 248] width 101 height 17
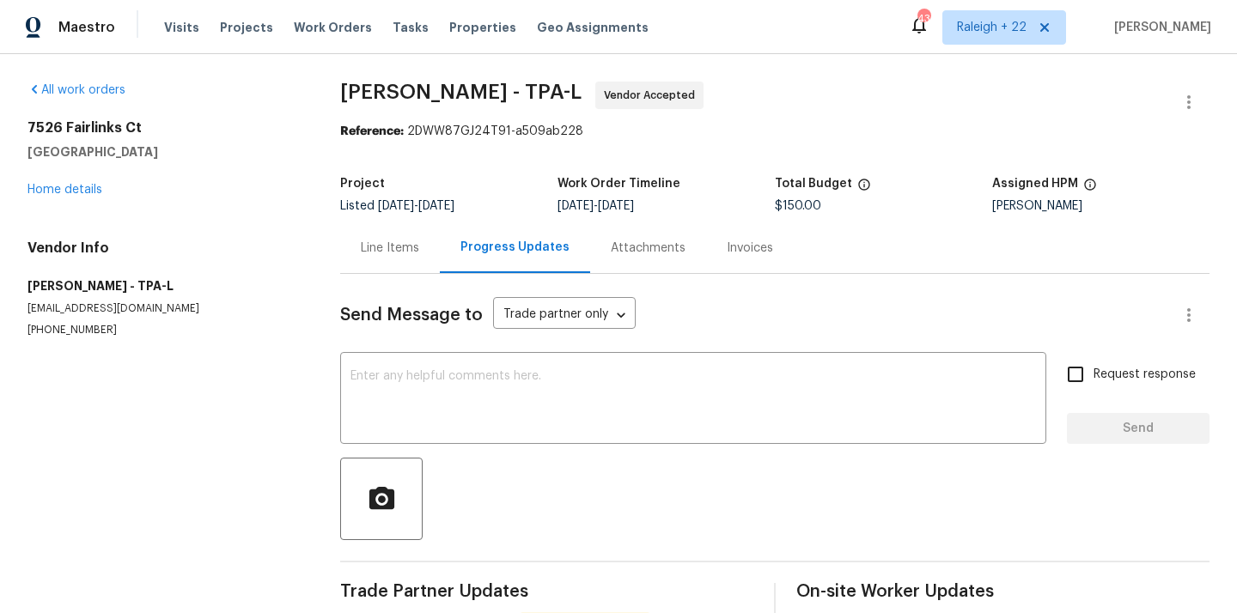
click at [412, 259] on div "Line Items" at bounding box center [390, 248] width 100 height 51
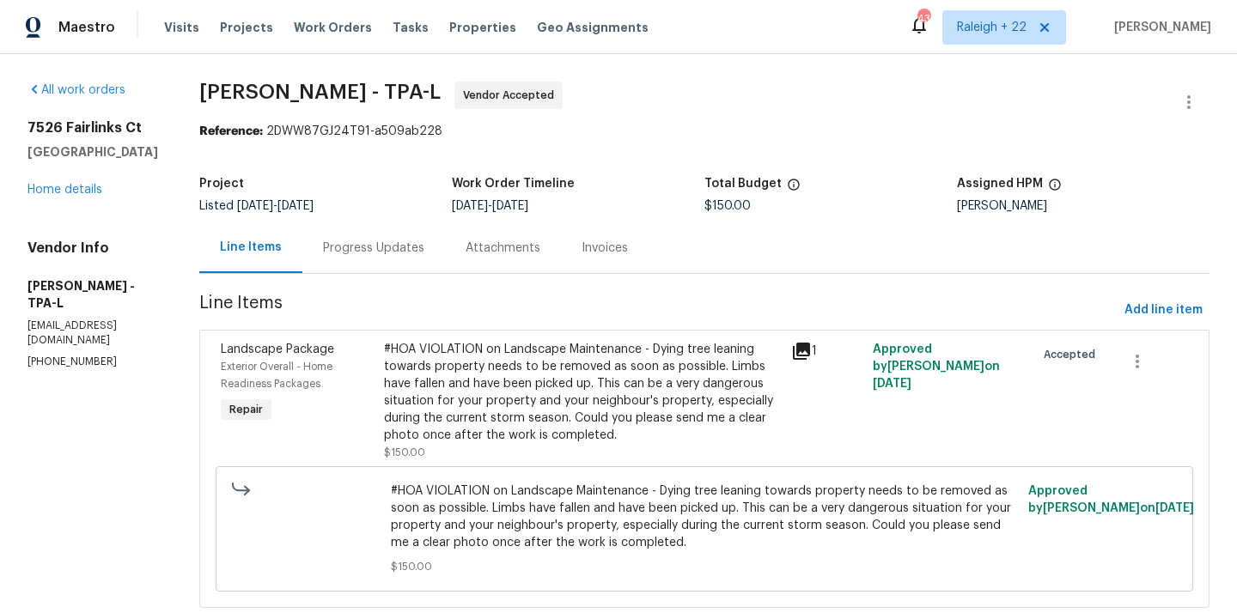
scroll to position [43, 0]
